Goal: Task Accomplishment & Management: Manage account settings

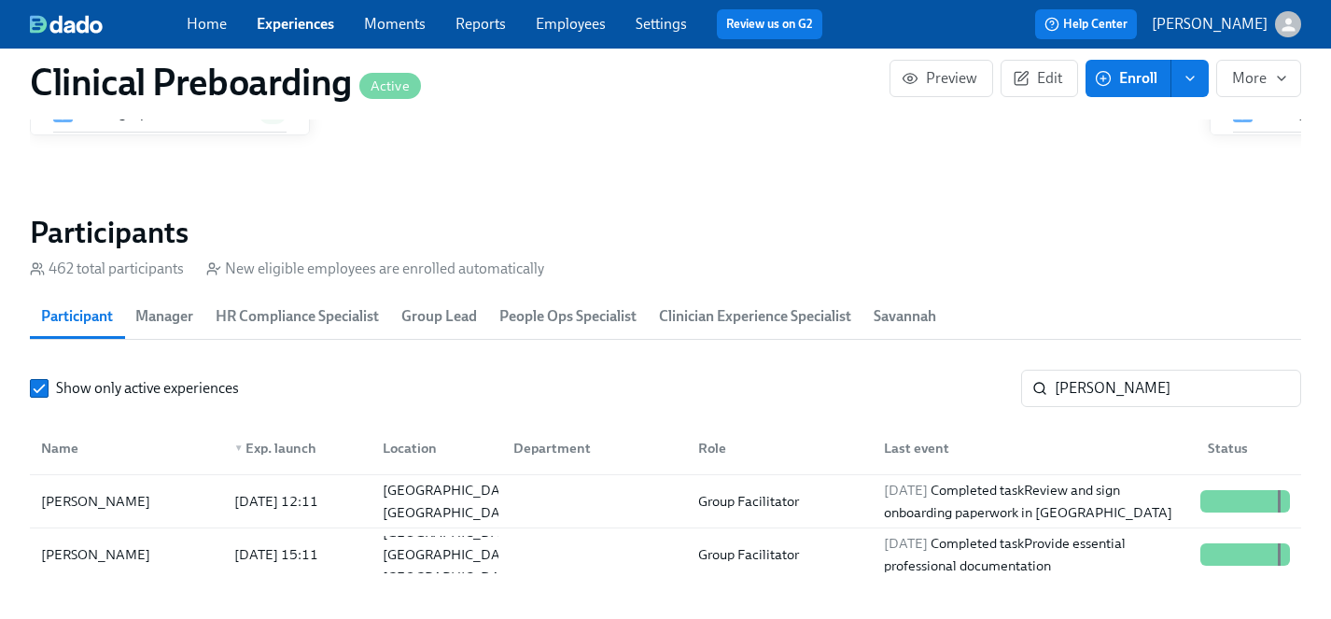
scroll to position [0, 23790]
click at [1132, 396] on input "[PERSON_NAME]" at bounding box center [1178, 388] width 246 height 37
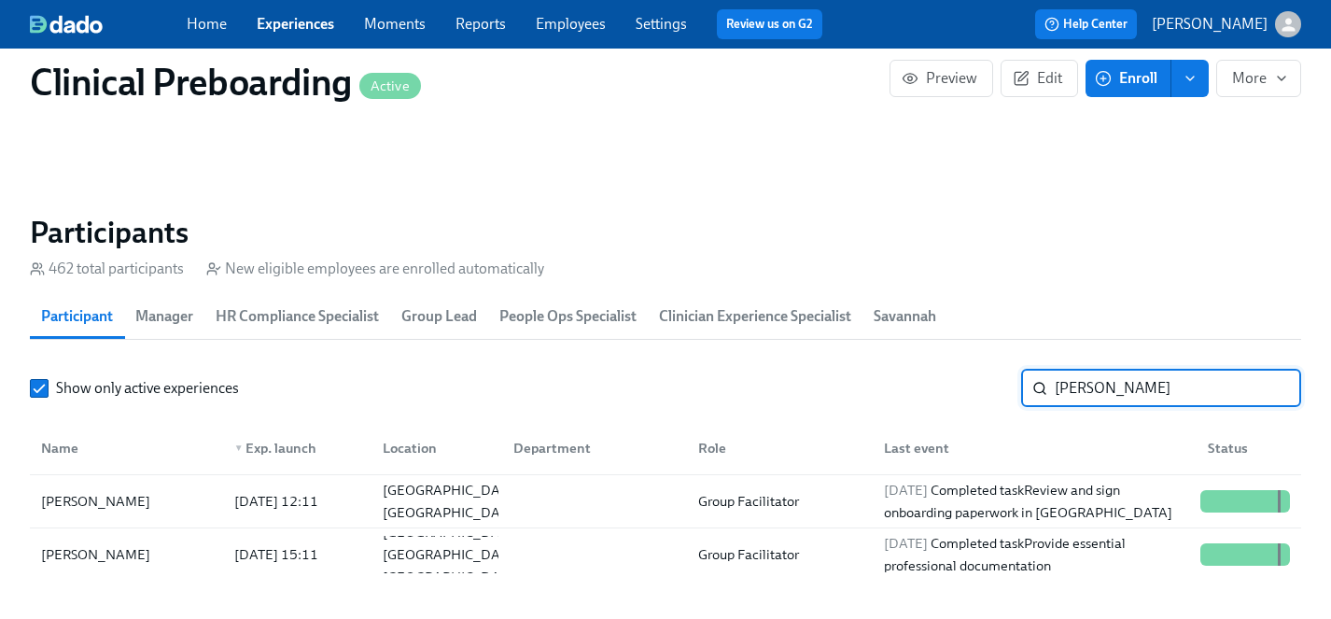
drag, startPoint x: 1136, startPoint y: 396, endPoint x: 840, endPoint y: 388, distance: 296.0
click at [840, 388] on div "Show only active experiences [PERSON_NAME]" at bounding box center [666, 388] width 1272 height 37
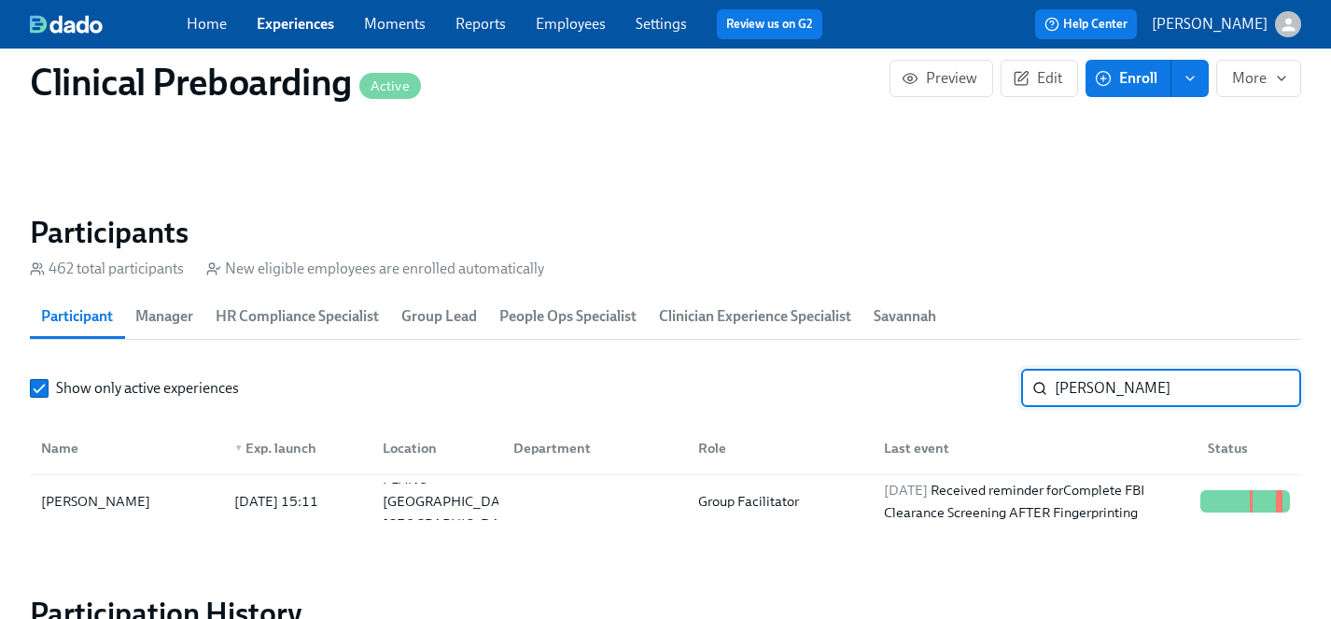
type input "[PERSON_NAME]"
click at [106, 505] on div "[PERSON_NAME]" at bounding box center [96, 501] width 124 height 22
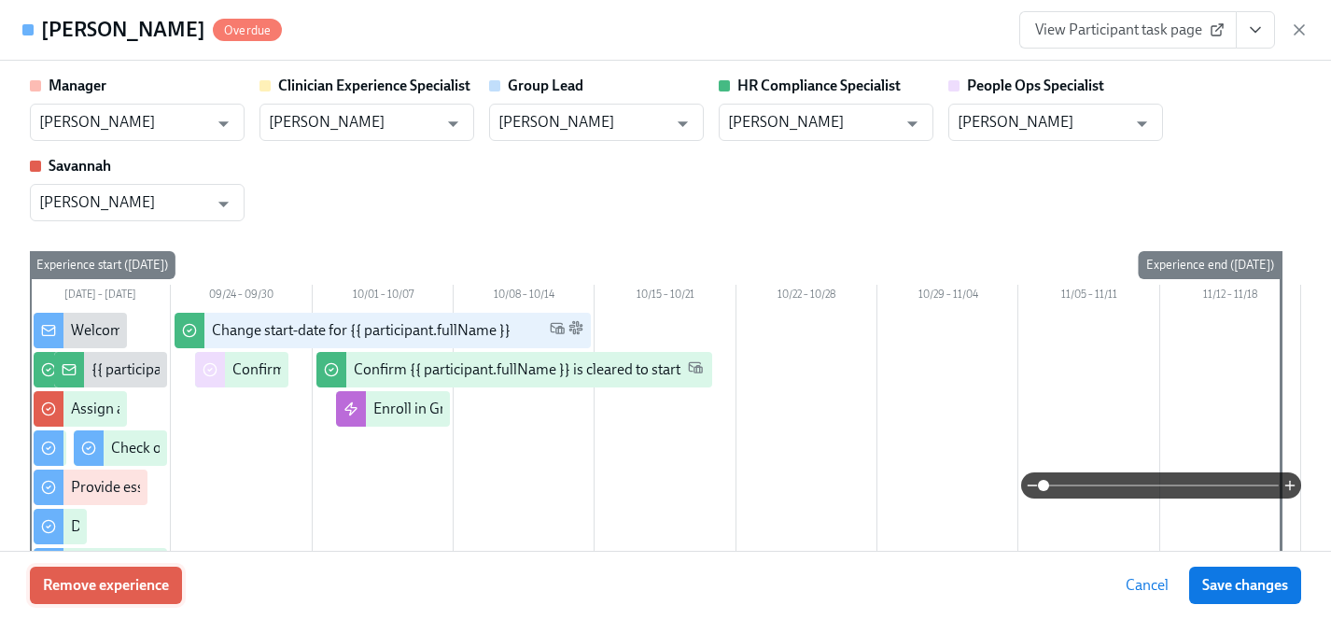
click at [117, 595] on button "Remove experience" at bounding box center [106, 585] width 152 height 37
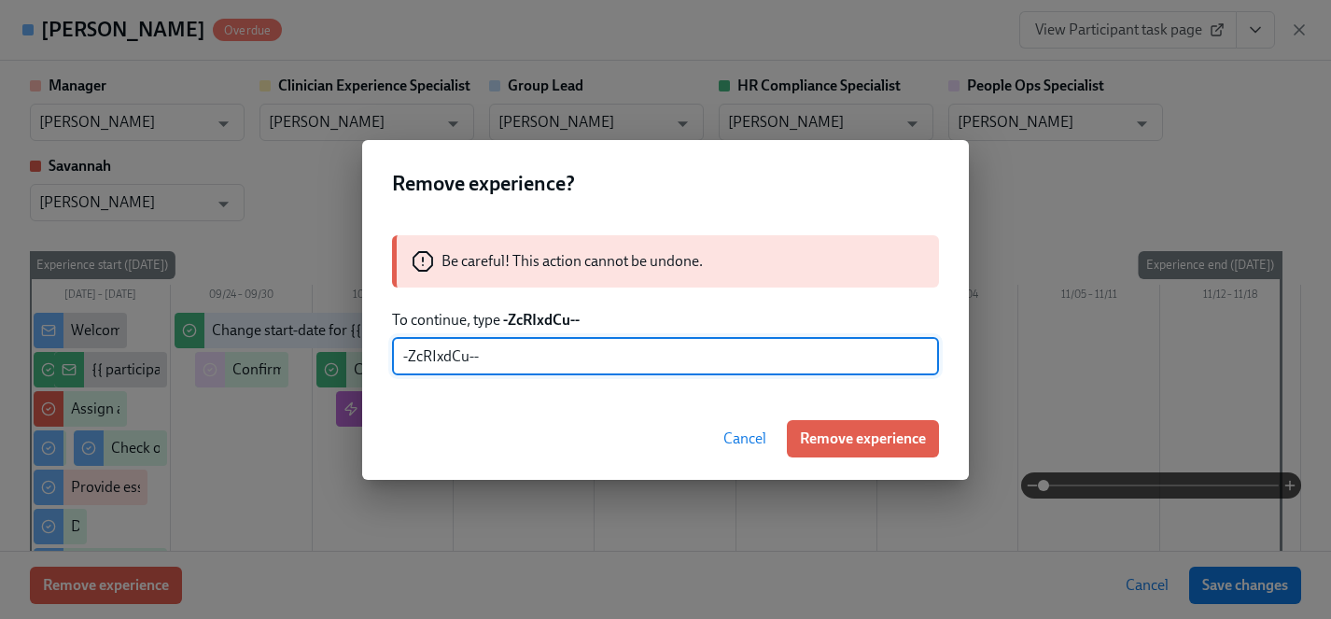
type input "-ZcRIxdCu--"
click at [870, 444] on span "Remove experience" at bounding box center [863, 438] width 126 height 19
